Goal: Transaction & Acquisition: Download file/media

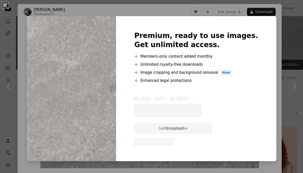
scroll to position [76, 0]
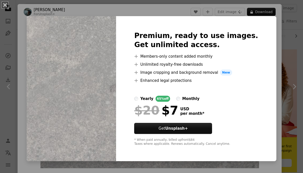
click at [272, 20] on div "An X shape Premium, ready to use images. Get unlimited access. A plus sign Memb…" at bounding box center [151, 86] width 303 height 173
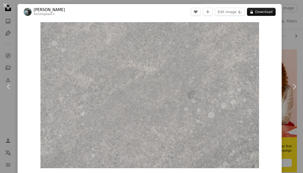
click at [292, 24] on div "An X shape Chevron left Chevron right [PERSON_NAME] For Unsplash+ A heart A plu…" at bounding box center [151, 86] width 303 height 173
